Goal: Information Seeking & Learning: Find specific fact

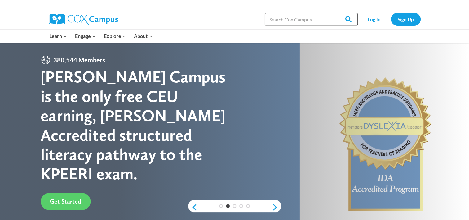
click at [297, 20] on input "Search in [URL][DOMAIN_NAME]" at bounding box center [311, 19] width 93 height 12
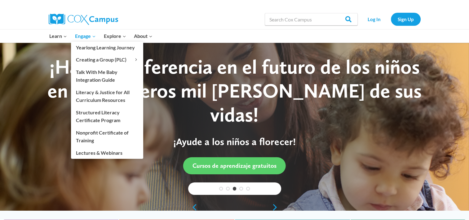
click at [88, 36] on span "Engage Expand" at bounding box center [85, 36] width 21 height 8
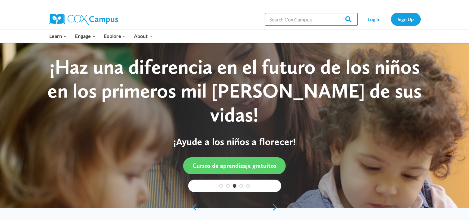
click at [274, 21] on input "Search in [URL][DOMAIN_NAME]" at bounding box center [311, 19] width 93 height 12
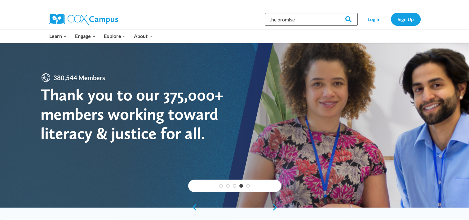
type input "the promise"
click at [334, 13] on input "Search" at bounding box center [346, 19] width 24 height 12
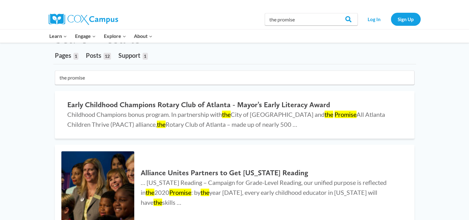
scroll to position [34, 0]
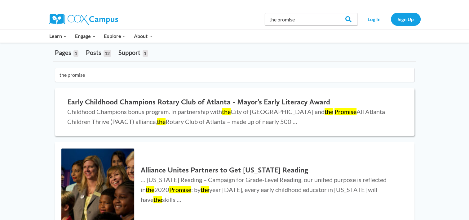
click at [213, 100] on h2 "Early Childhood Champions Rotary Club of Atlanta - Mayor’s Early Literacy Award" at bounding box center [234, 101] width 335 height 9
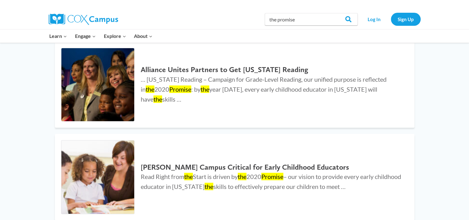
scroll to position [131, 0]
